Goal: Information Seeking & Learning: Learn about a topic

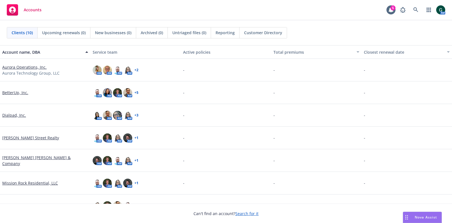
click at [414, 216] on div "Nova Assist" at bounding box center [425, 217] width 31 height 5
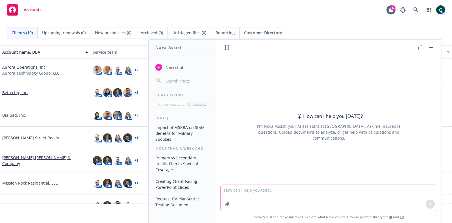
click at [264, 192] on textarea at bounding box center [329, 198] width 216 height 26
type textarea "I"
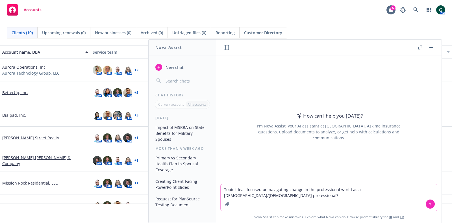
type textarea "Topic ideas focused on navigating change in the professional world as a [DEMOGR…"
click at [428, 204] on icon at bounding box center [430, 204] width 4 height 4
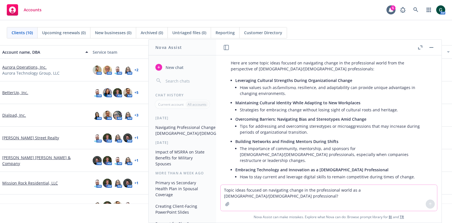
scroll to position [37, 0]
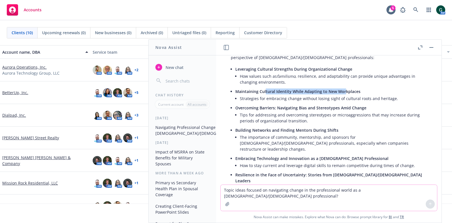
drag, startPoint x: 302, startPoint y: 91, endPoint x: 343, endPoint y: 91, distance: 41.2
click at [343, 91] on span "Maintaining Cultural Identity While Adapting to New Workplaces" at bounding box center [297, 91] width 125 height 5
click at [334, 97] on li "Strategies for embracing change without losing sight of cultural roots and heri…" at bounding box center [333, 98] width 187 height 8
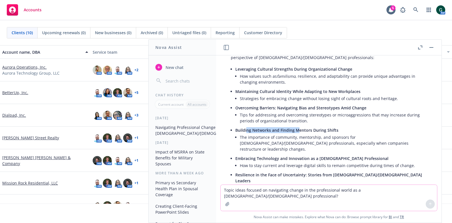
drag, startPoint x: 271, startPoint y: 130, endPoint x: 297, endPoint y: 130, distance: 25.4
click at [297, 130] on span "Building Networks and Finding Mentors During Shifts" at bounding box center [286, 129] width 103 height 5
click at [295, 116] on li "Tips for addressing and overcoming stereotypes or microaggressions that may inc…" at bounding box center [333, 118] width 187 height 14
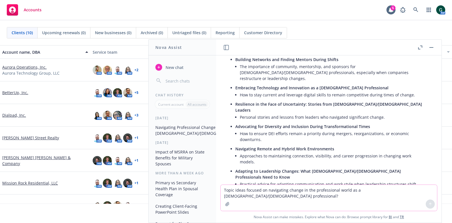
scroll to position [142, 0]
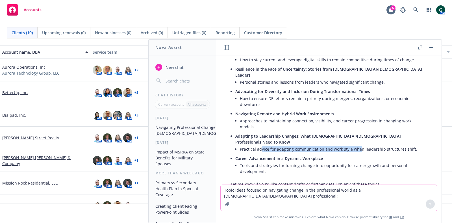
drag, startPoint x: 265, startPoint y: 131, endPoint x: 359, endPoint y: 131, distance: 94.1
click at [359, 145] on li "Practical advice for adapting communication and work style when leadership stru…" at bounding box center [333, 149] width 187 height 8
click at [357, 145] on li "Practical advice for adapting communication and work style when leadership stru…" at bounding box center [333, 149] width 187 height 8
click at [346, 118] on li "Approaches to maintaining connection, visibility, and career progression in cha…" at bounding box center [333, 124] width 187 height 14
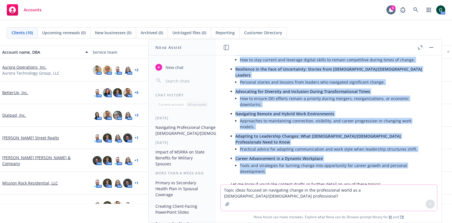
drag, startPoint x: 236, startPoint y: 76, endPoint x: 365, endPoint y: 151, distance: 149.1
click at [365, 151] on ul "Leveraging Cultural Strengths During Organizational Change How values such as f…" at bounding box center [331, 67] width 192 height 217
copy ul "Leveraging Cultural Strengths During Organizational Change How values such as f…"
click at [295, 117] on li "Approaches to maintaining connection, visibility, and career progression in cha…" at bounding box center [333, 124] width 187 height 14
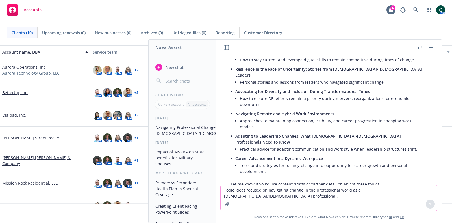
click at [175, 14] on div "Accounts 5 AM" at bounding box center [226, 10] width 452 height 20
click at [434, 47] on button "button" at bounding box center [431, 47] width 7 height 7
